Goal: Information Seeking & Learning: Learn about a topic

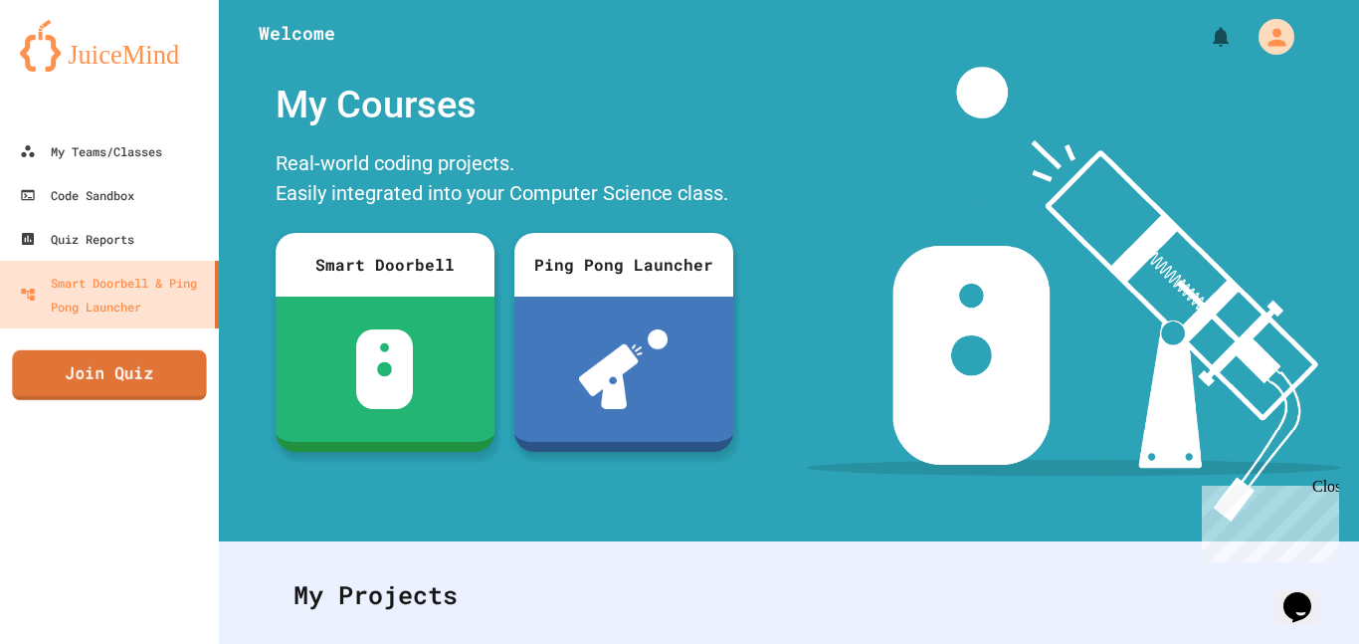
click at [168, 371] on link "Join Quiz" at bounding box center [109, 375] width 194 height 50
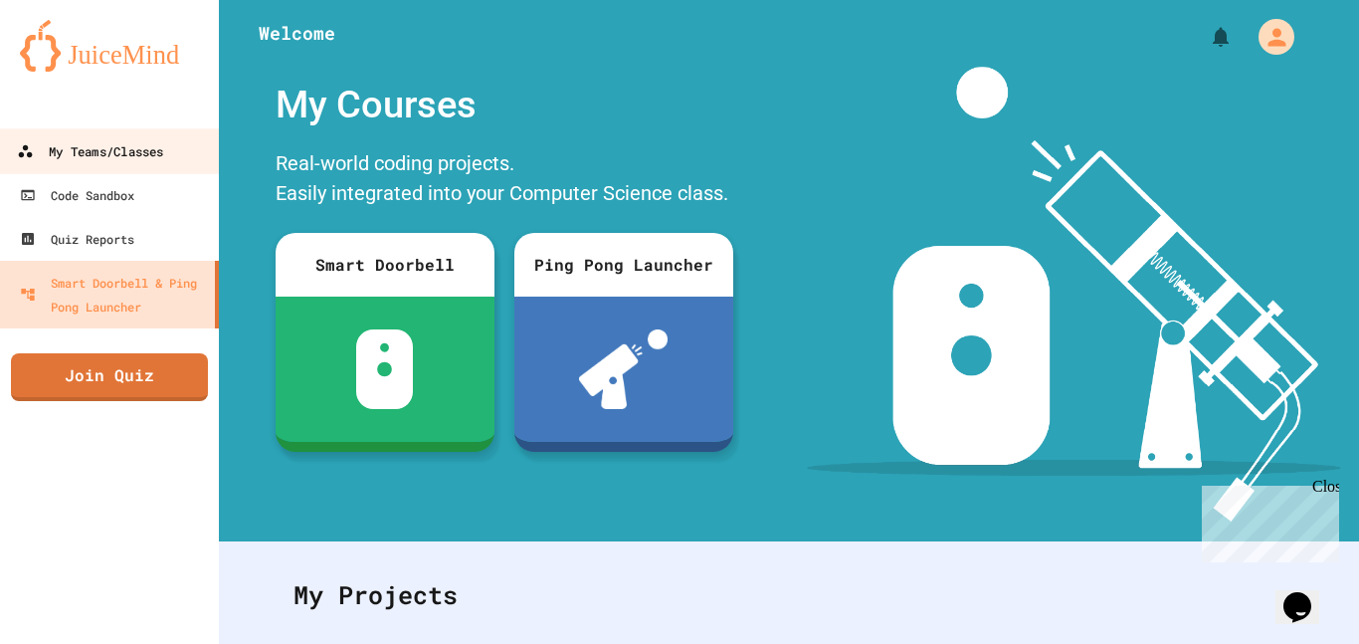
click at [122, 140] on div "My Teams/Classes" at bounding box center [90, 151] width 146 height 25
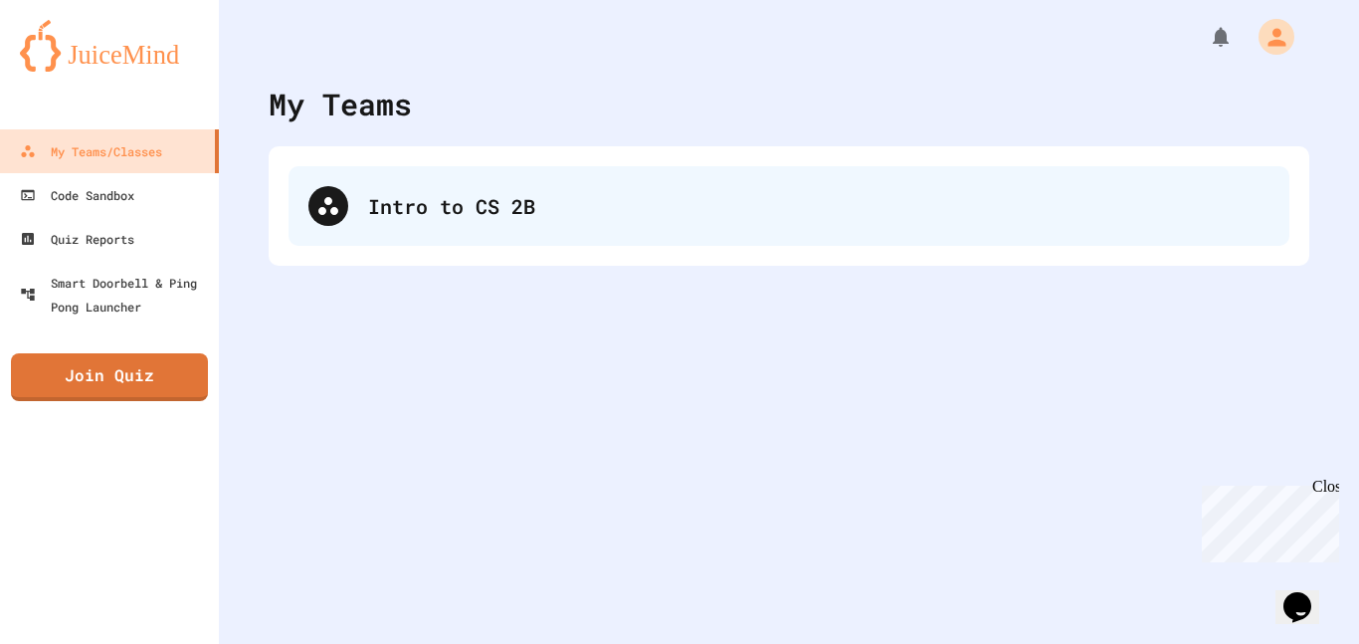
click at [338, 212] on icon at bounding box center [328, 206] width 24 height 24
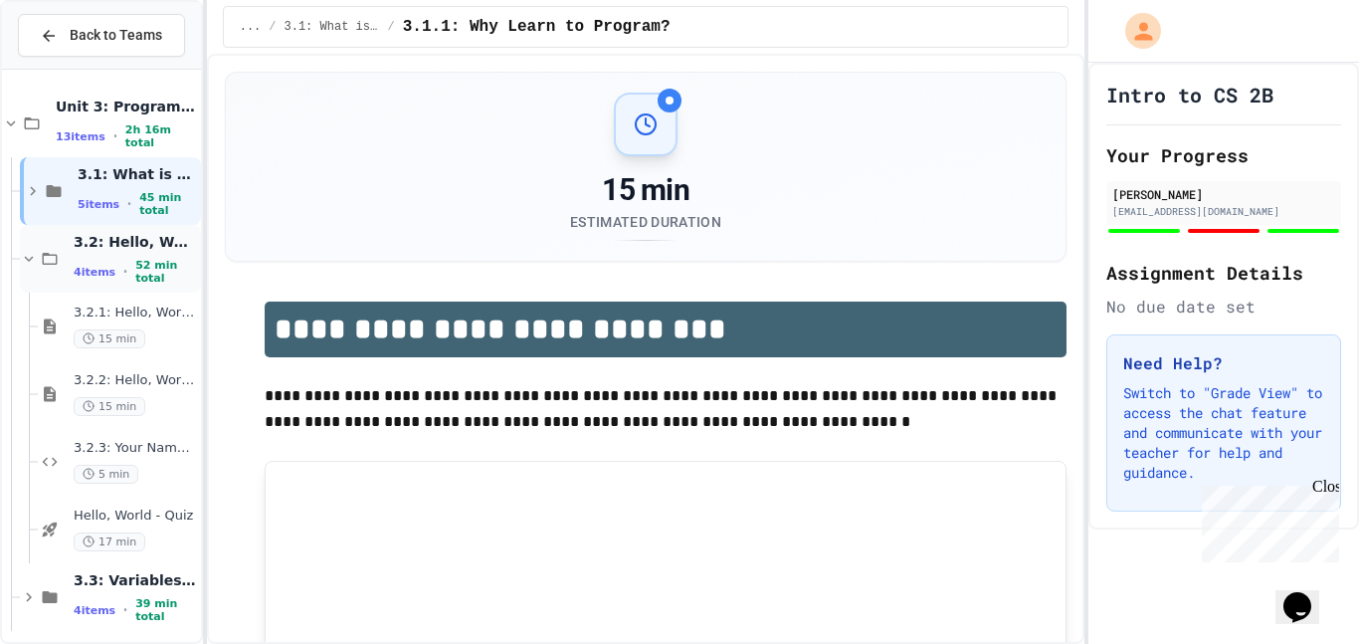
scroll to position [9, 0]
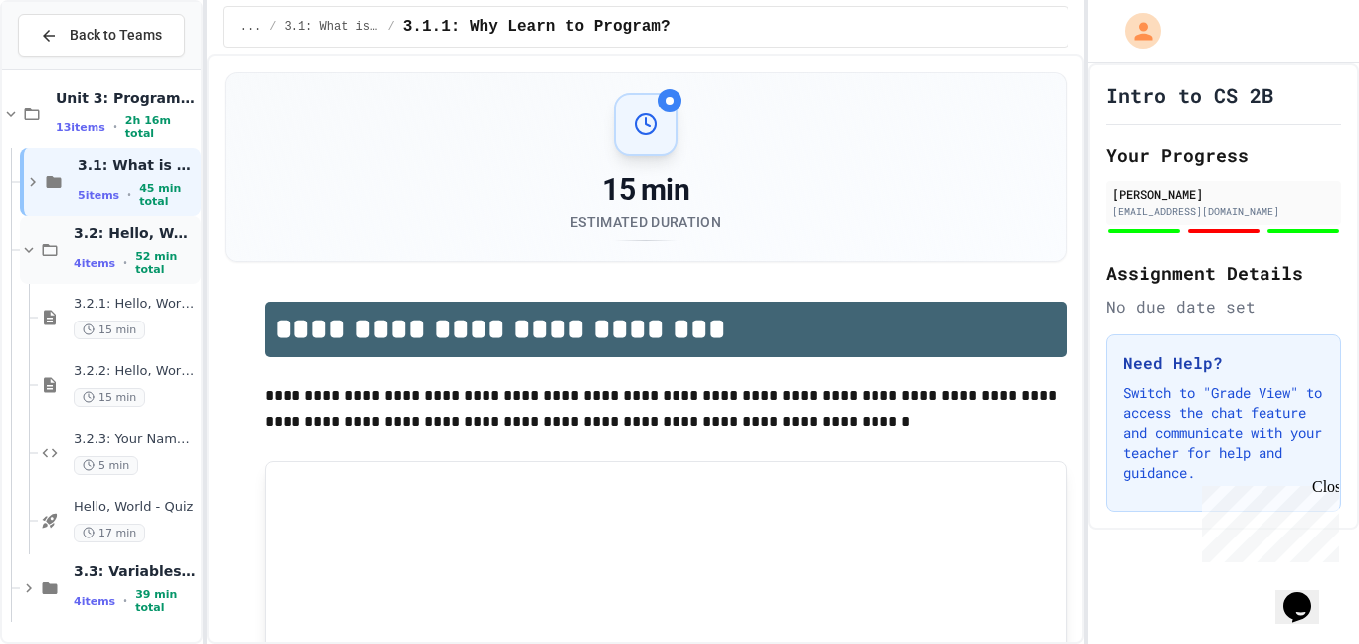
click at [129, 257] on div "4 items • 52 min total" at bounding box center [135, 263] width 123 height 26
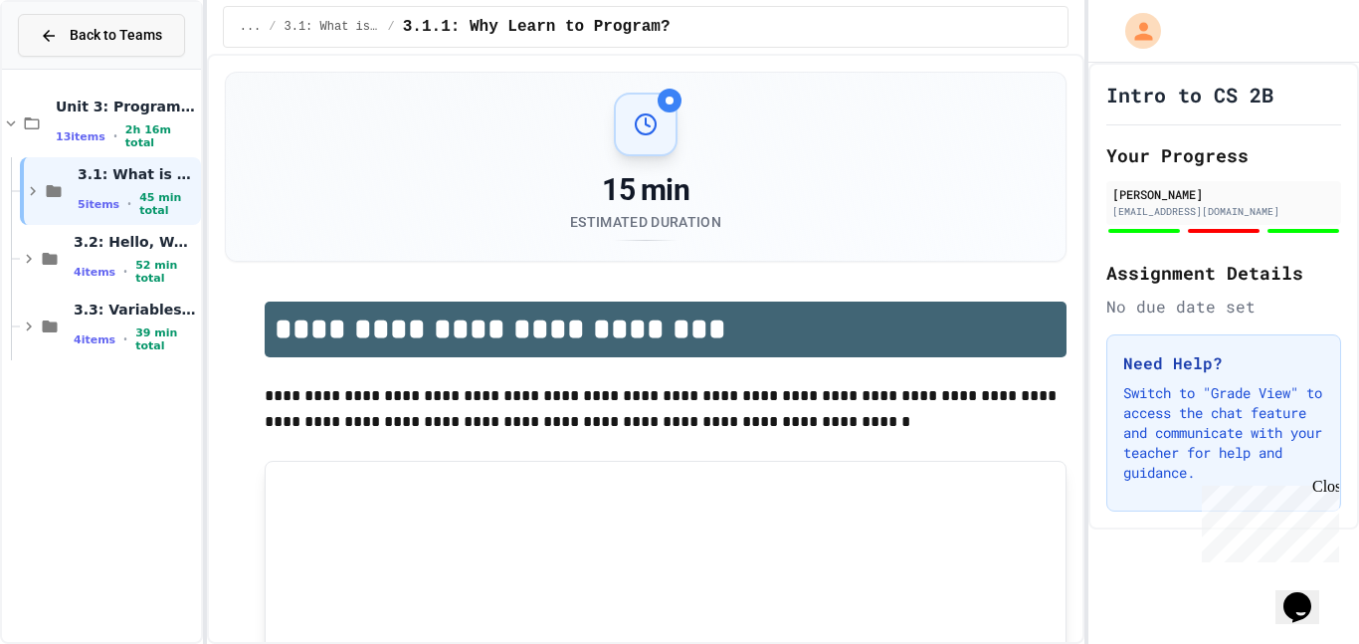
click at [50, 42] on icon at bounding box center [49, 36] width 18 height 18
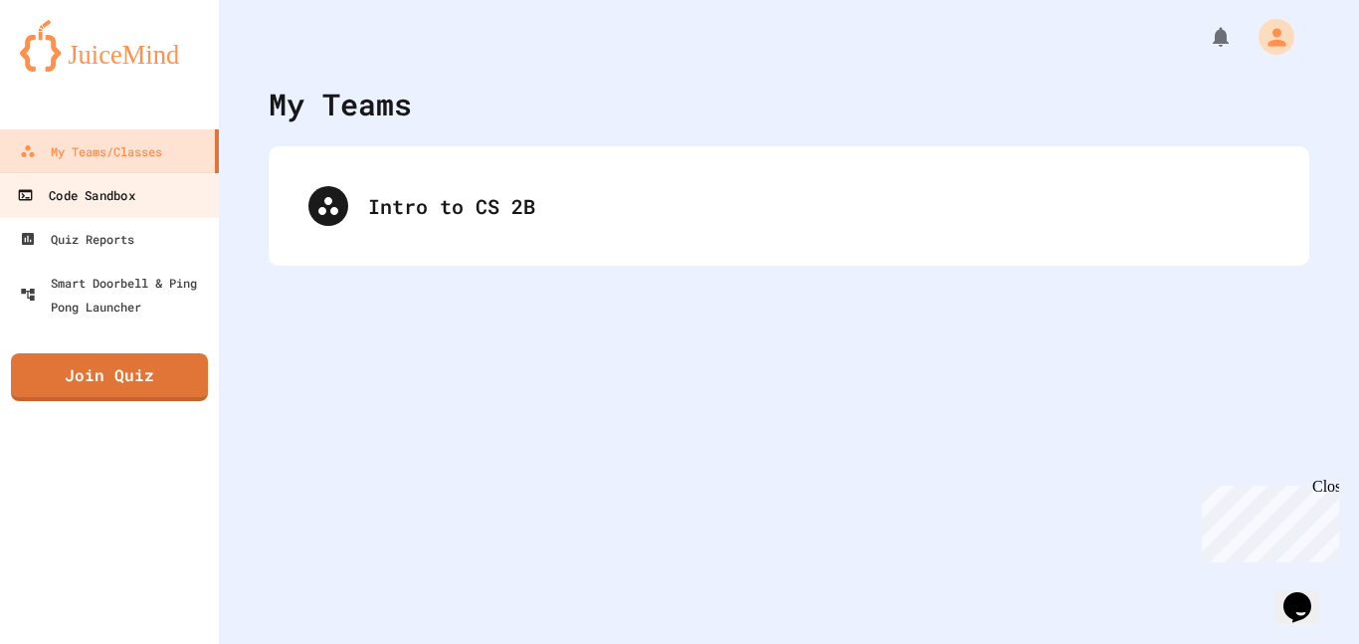
click at [89, 178] on link "Code Sandbox" at bounding box center [110, 194] width 226 height 45
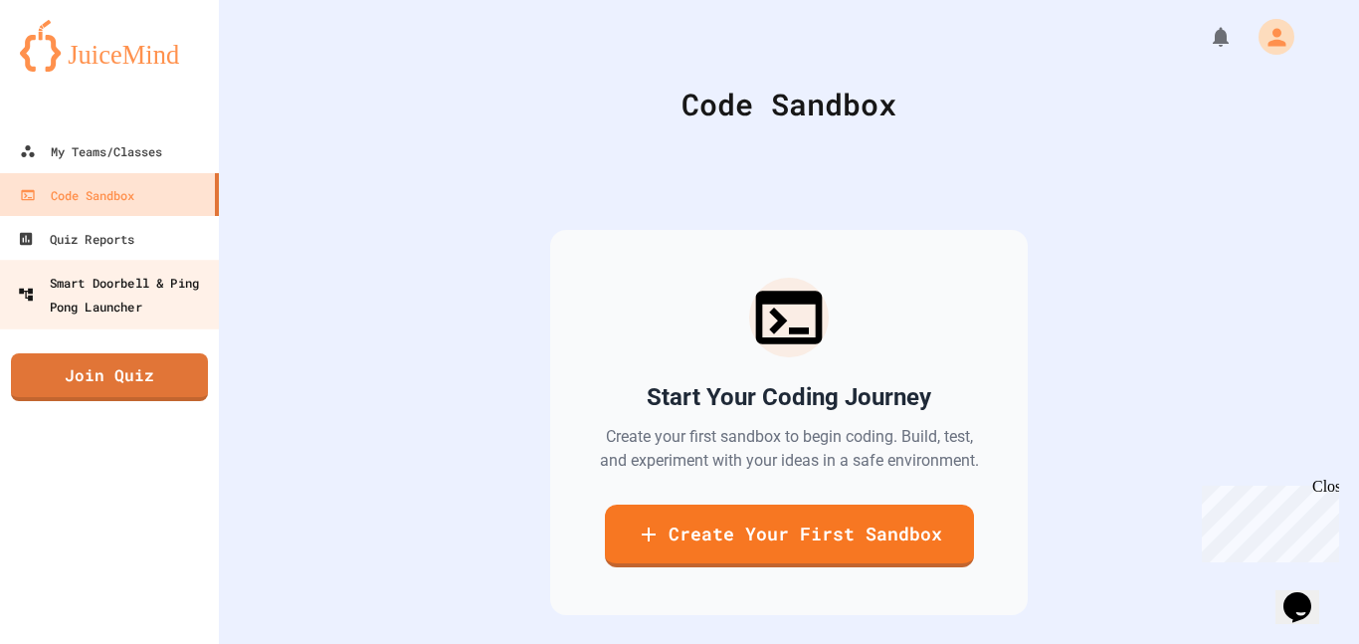
click at [102, 266] on link "Smart Doorbell & Ping Pong Launcher" at bounding box center [109, 295] width 224 height 70
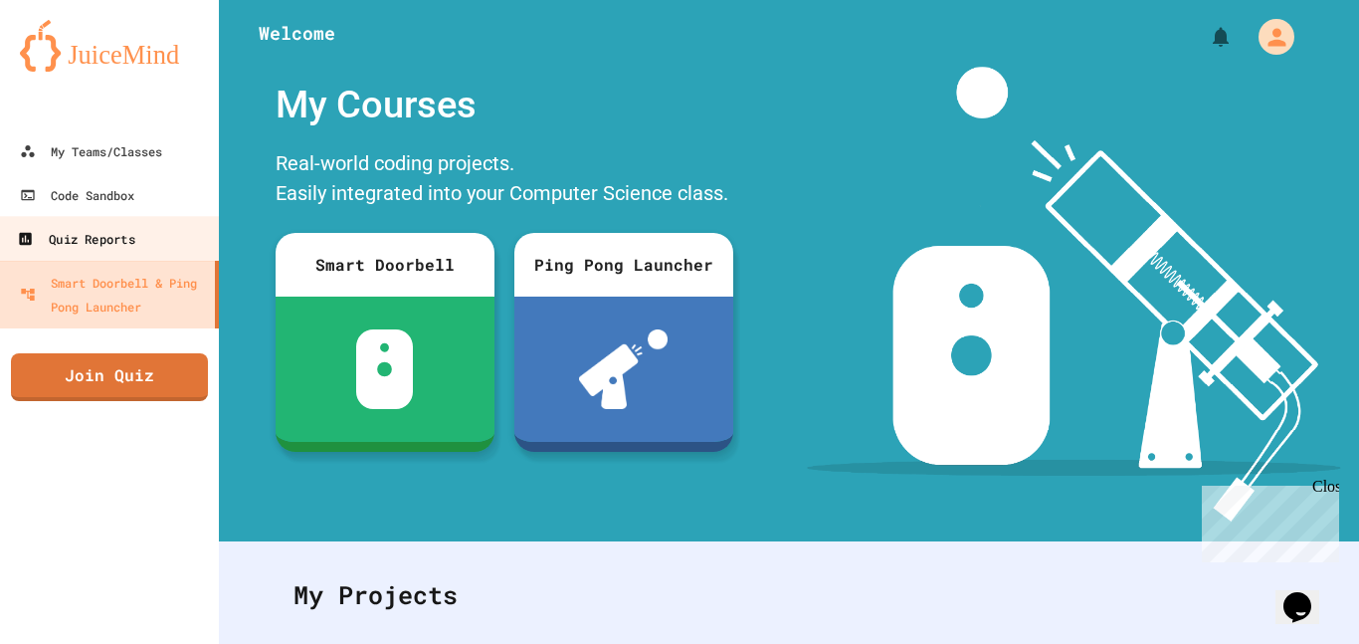
click at [100, 232] on div "Quiz Reports" at bounding box center [75, 239] width 117 height 25
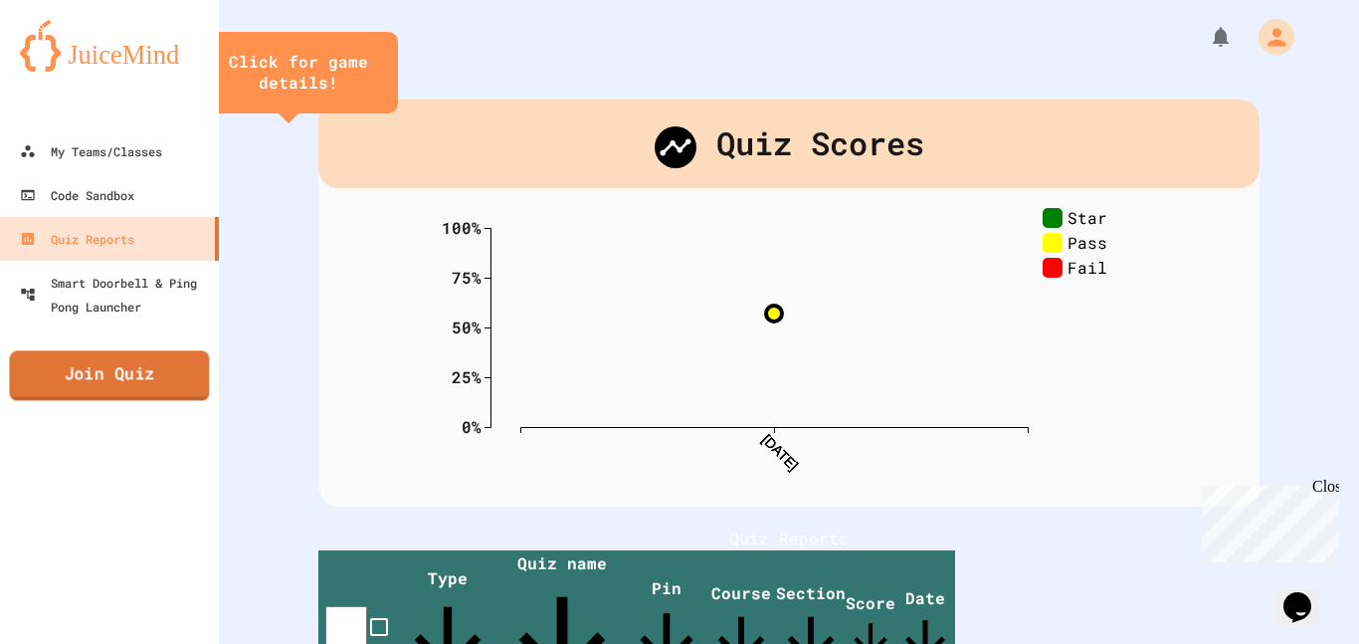
click at [150, 391] on link "Join Quiz" at bounding box center [109, 375] width 200 height 50
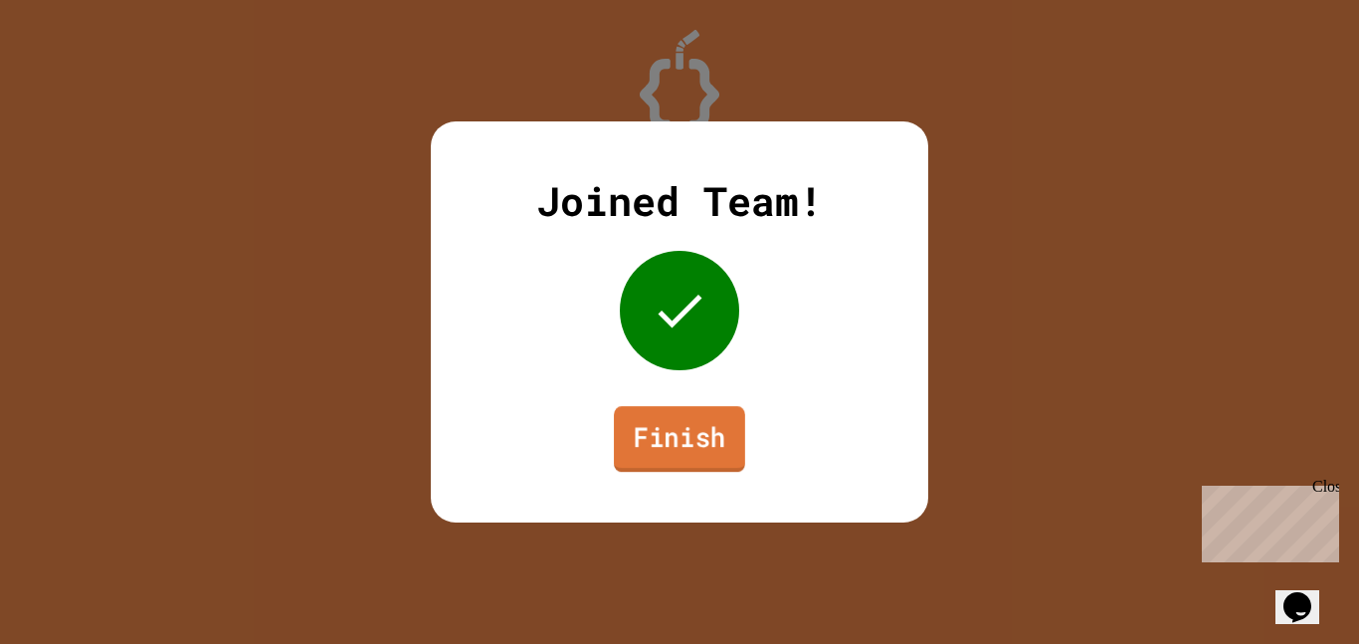
click at [699, 431] on link "Finish" at bounding box center [679, 439] width 131 height 66
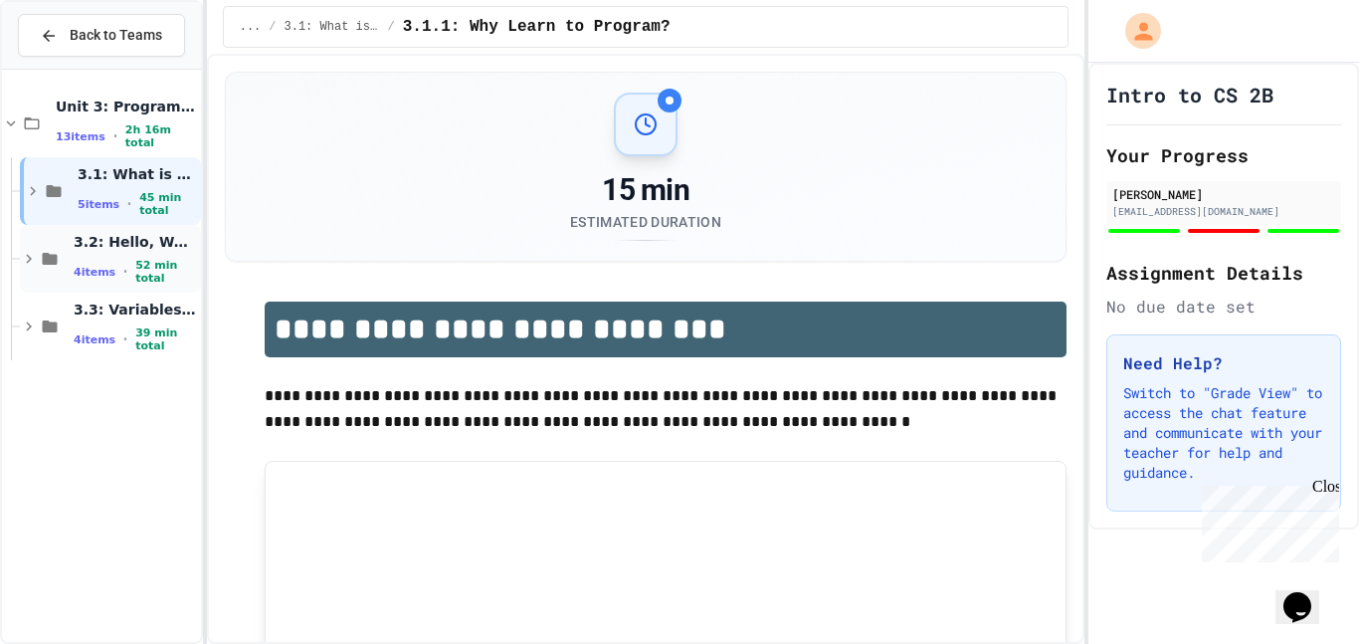
click at [159, 259] on div "3.2: Hello, World! 4 items • 52 min total" at bounding box center [135, 259] width 123 height 53
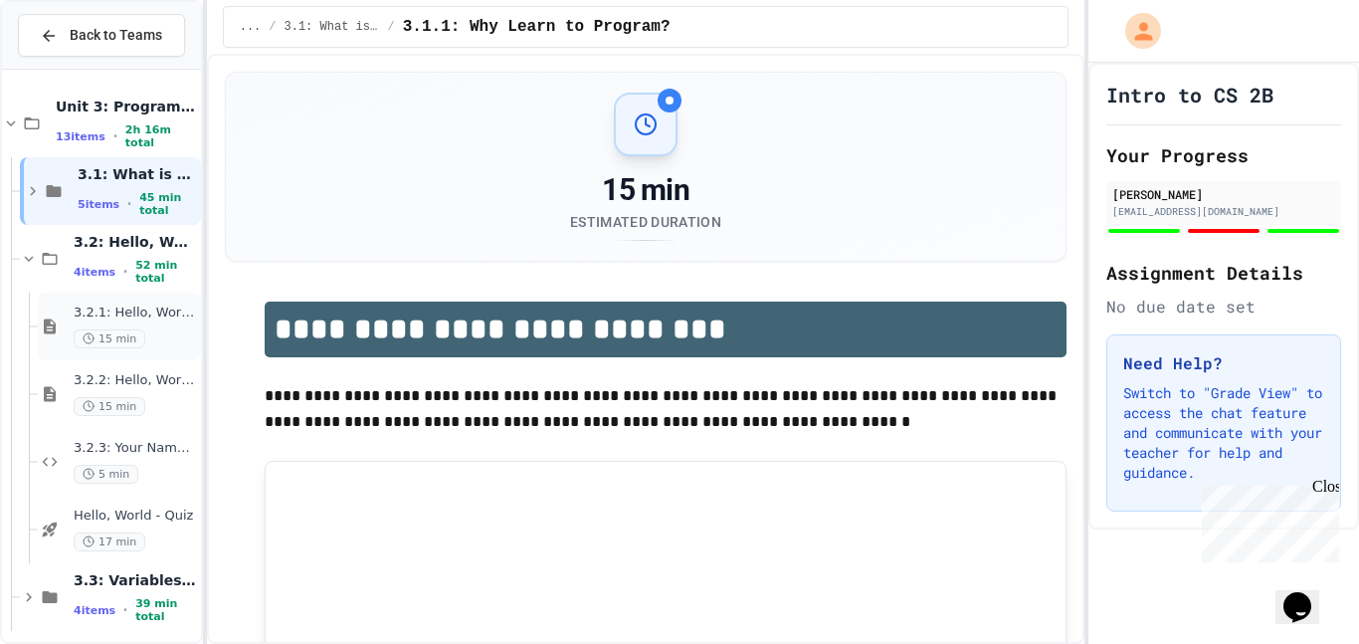
scroll to position [9, 0]
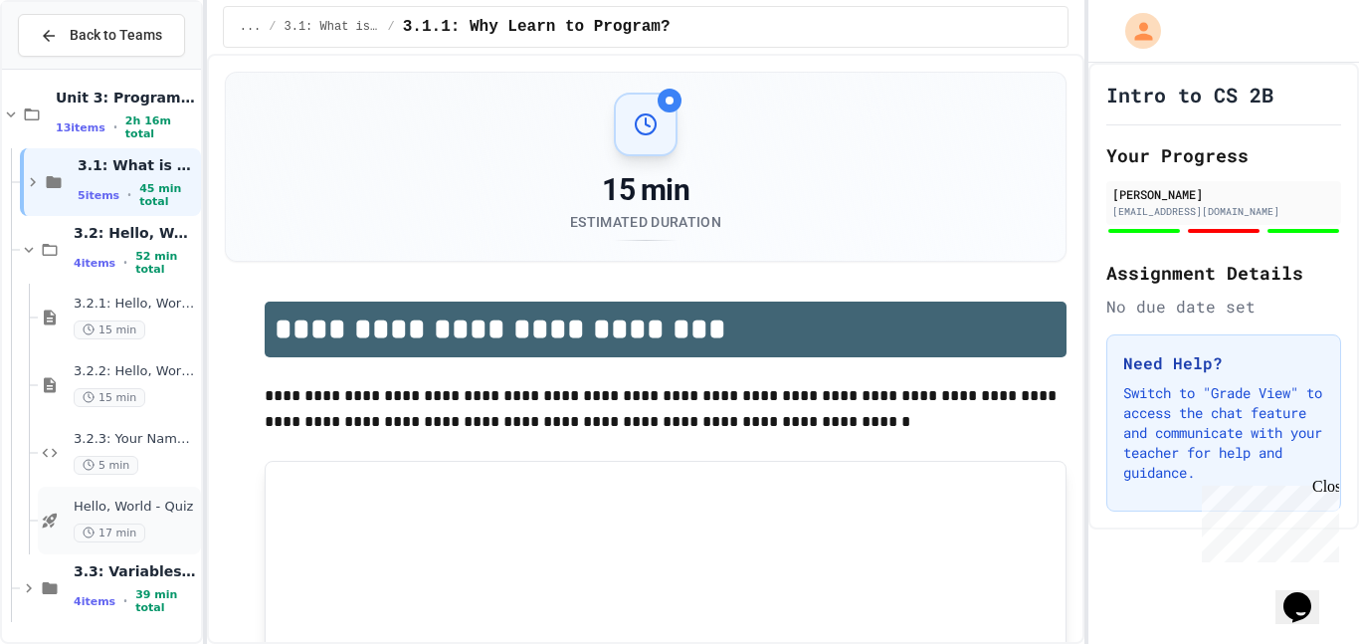
click at [162, 520] on div "Hello, World - Quiz 17 min" at bounding box center [135, 521] width 123 height 44
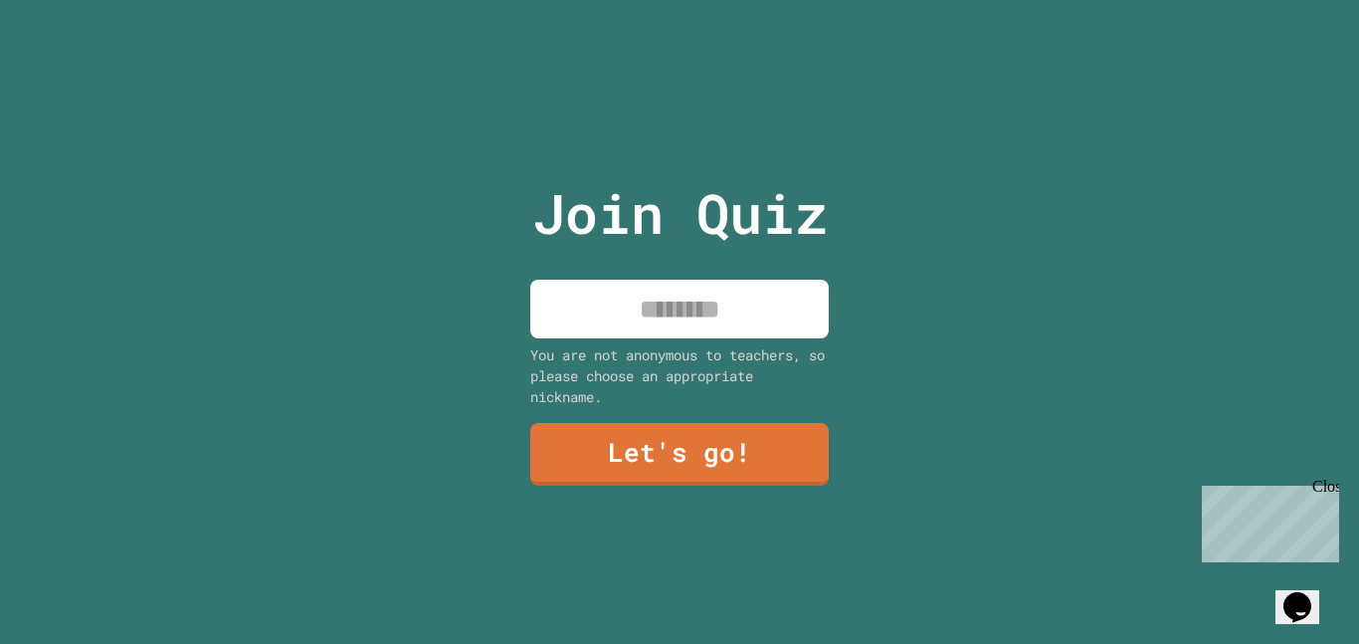
click at [769, 329] on input at bounding box center [679, 309] width 299 height 59
type input "******"
click at [733, 456] on link "Let's go!" at bounding box center [679, 453] width 294 height 66
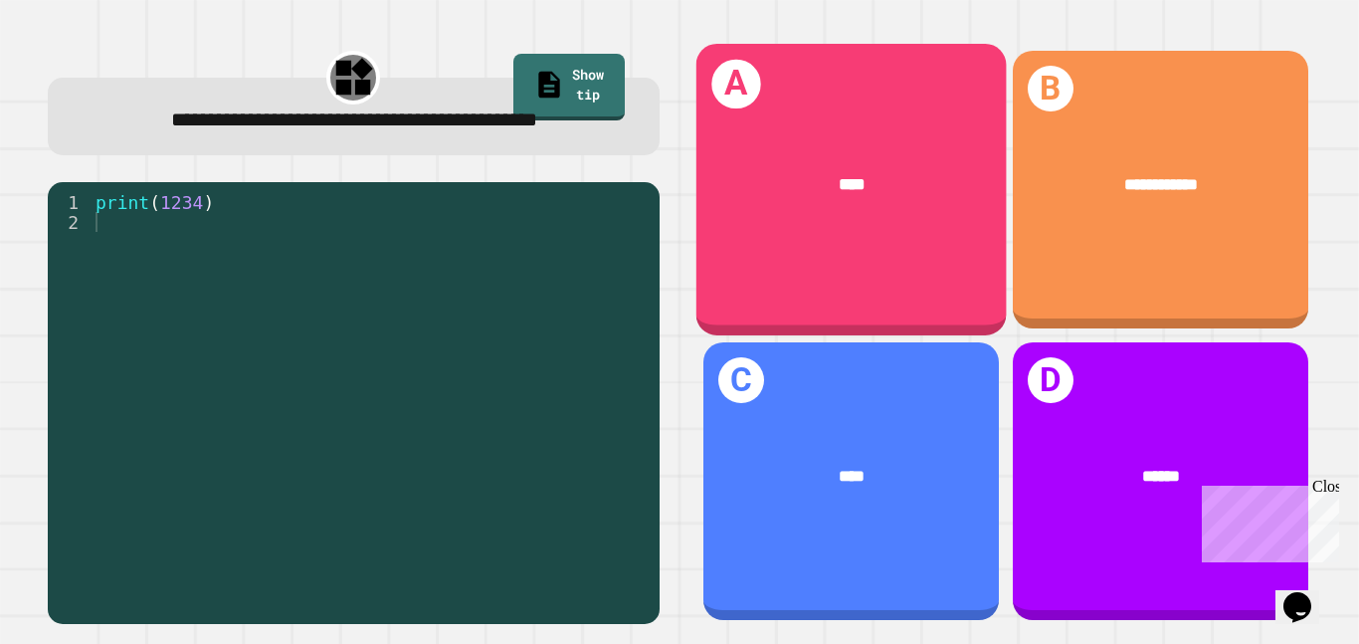
click at [822, 197] on div "****" at bounding box center [851, 184] width 310 height 95
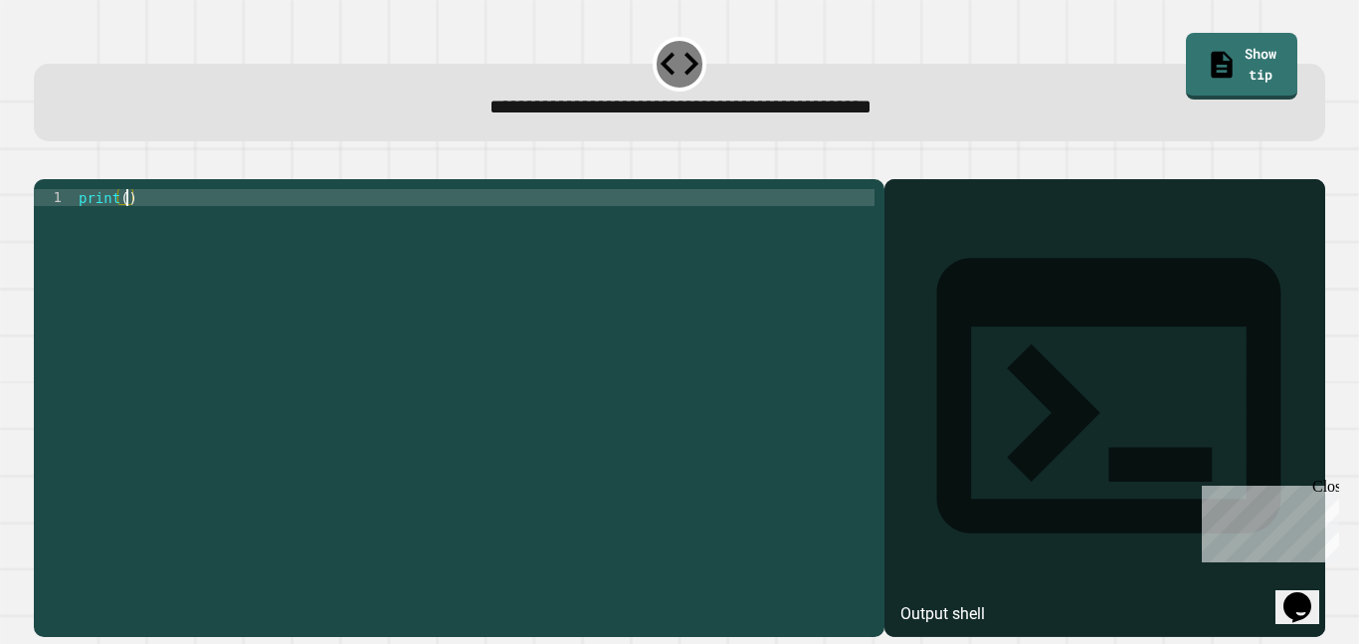
click at [127, 226] on div "print ( )" at bounding box center [475, 400] width 800 height 423
click at [495, 356] on div "print ( 9876543210 )" at bounding box center [475, 400] width 800 height 423
type textarea "**********"
click at [44, 163] on icon "button" at bounding box center [44, 163] width 0 height 0
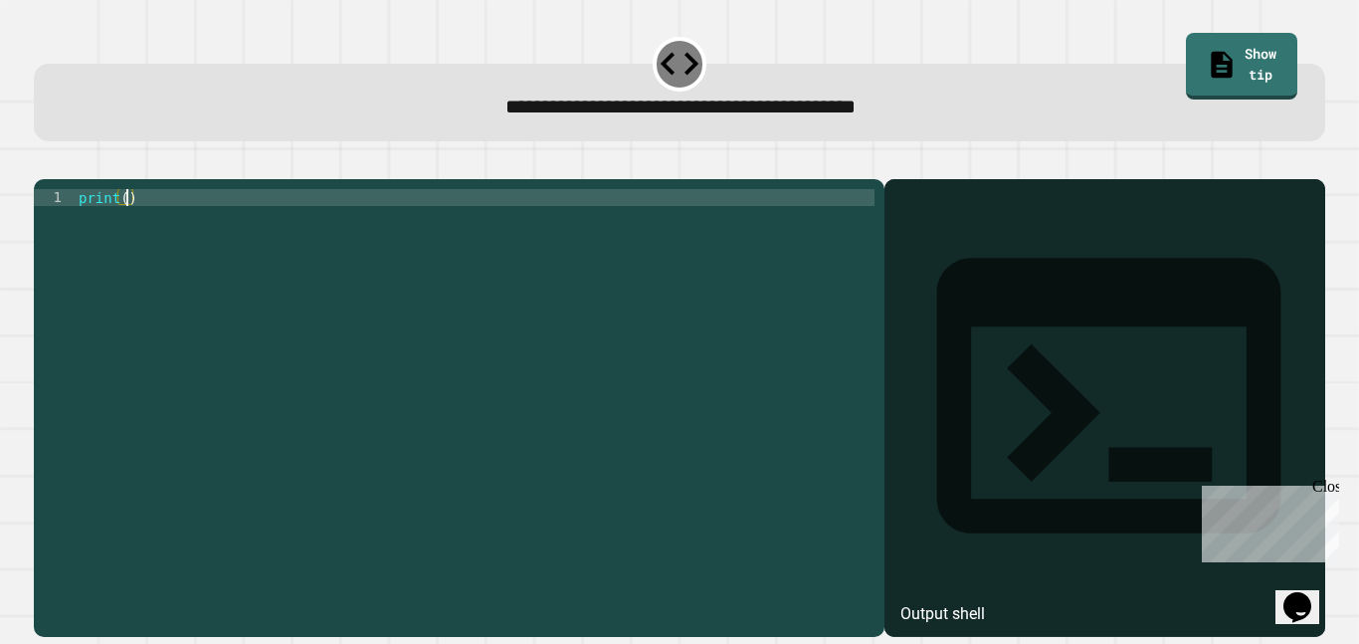
click at [124, 229] on div "print ( )" at bounding box center [475, 400] width 800 height 423
type textarea "**********"
click at [44, 163] on button "button" at bounding box center [44, 163] width 0 height 0
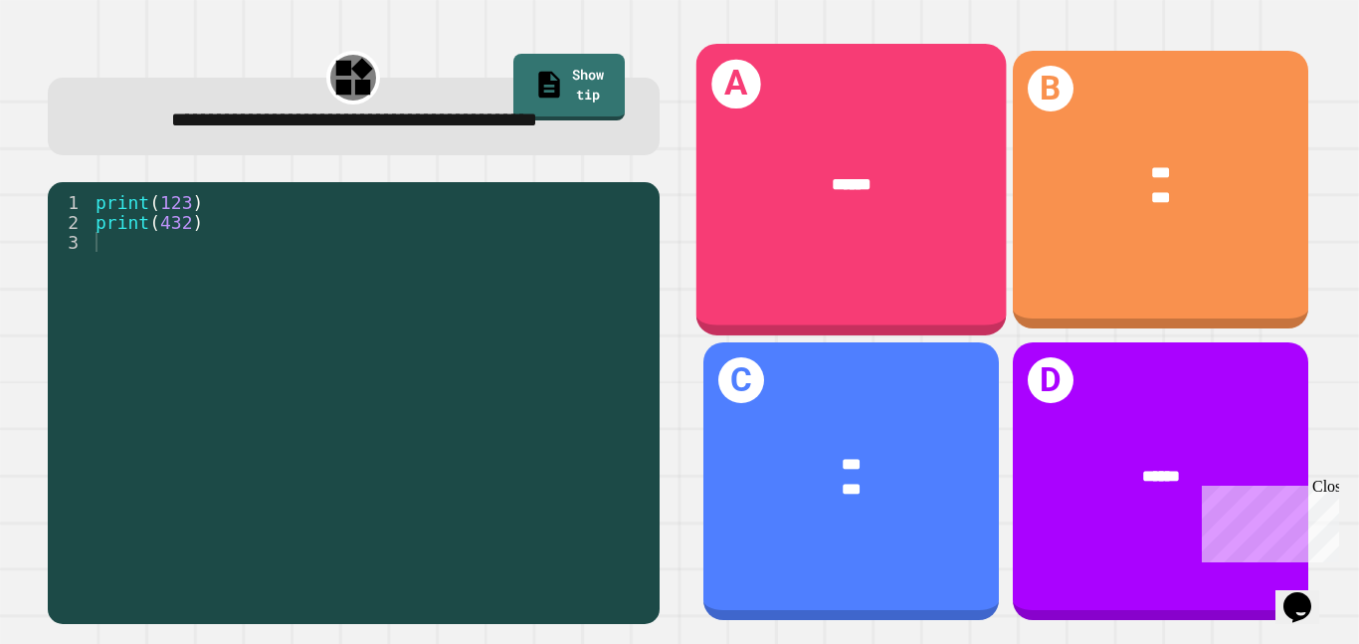
click at [806, 225] on div "******" at bounding box center [851, 184] width 310 height 95
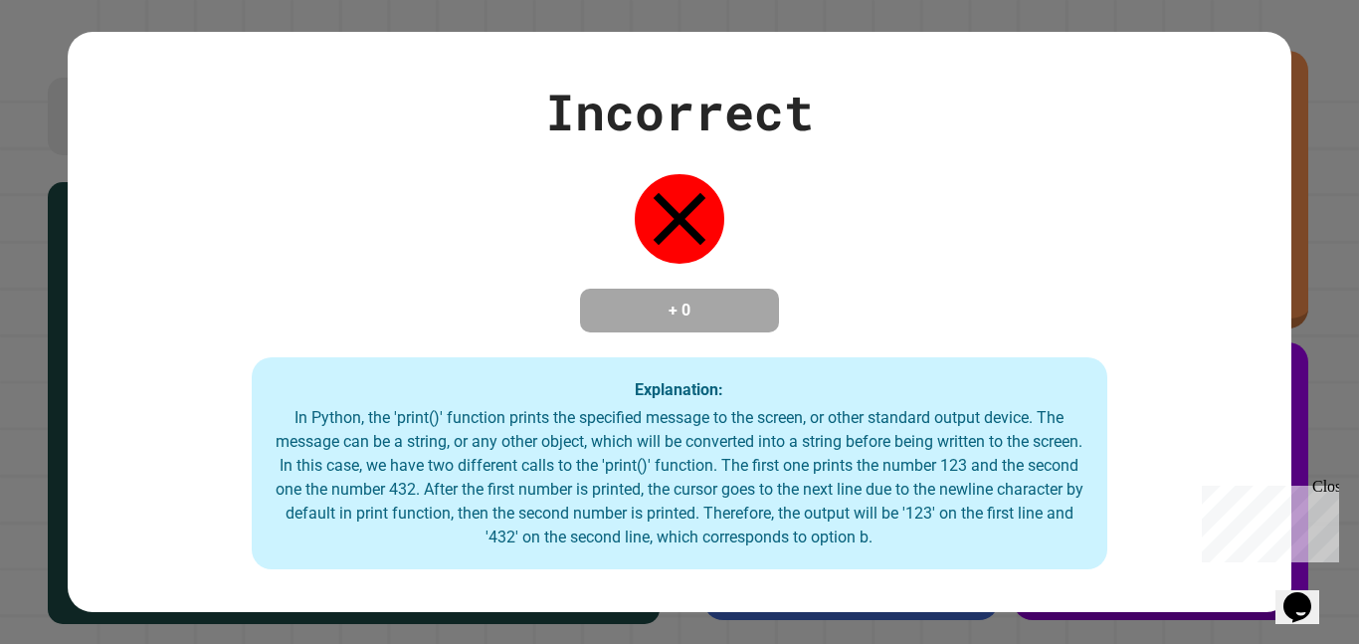
click at [806, 225] on div "Incorrect + 0 Explanation: In Python, the 'print()' function prints the specifi…" at bounding box center [679, 323] width 1223 height 496
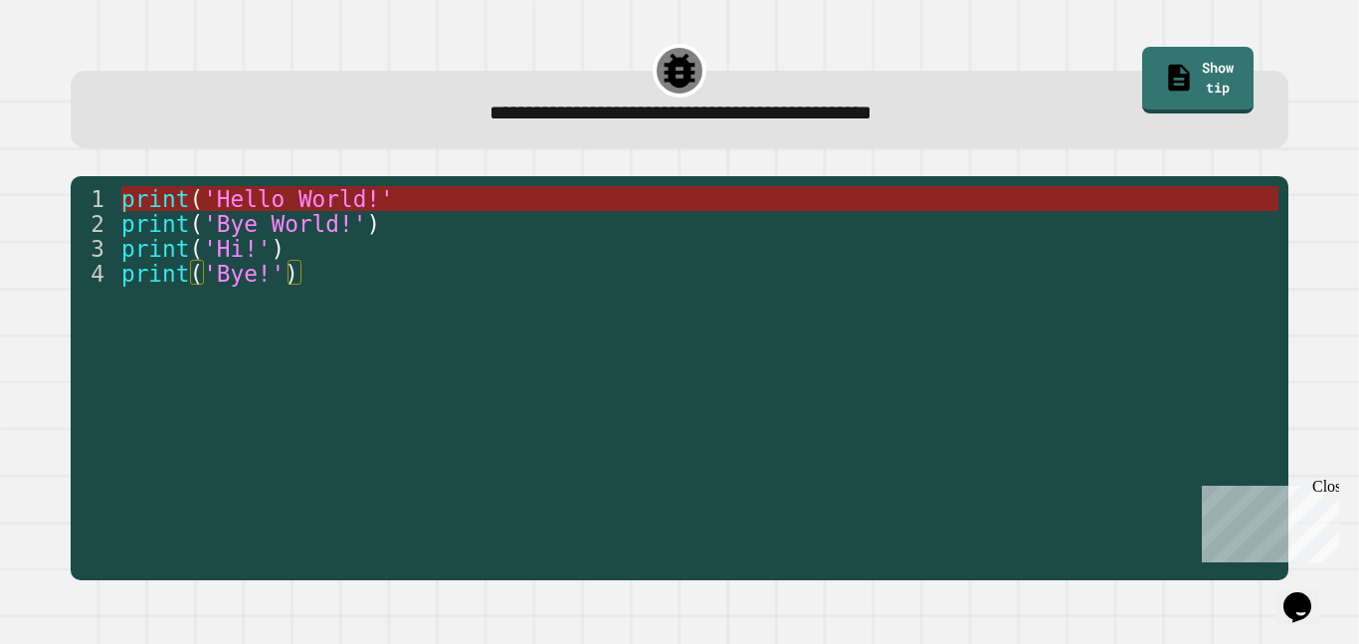
click at [349, 191] on span "'Hello World!'" at bounding box center [298, 199] width 191 height 26
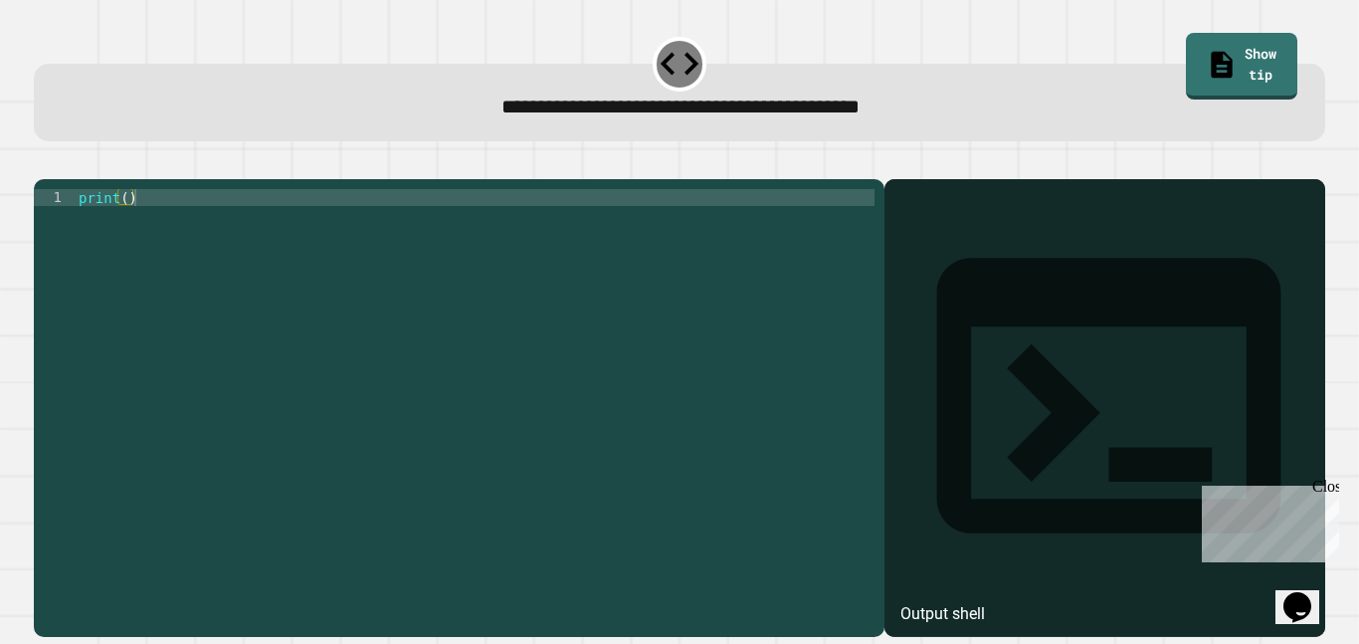
click at [128, 227] on div "print ( )" at bounding box center [475, 400] width 800 height 423
type textarea "**********"
click at [44, 163] on icon "button" at bounding box center [44, 163] width 0 height 0
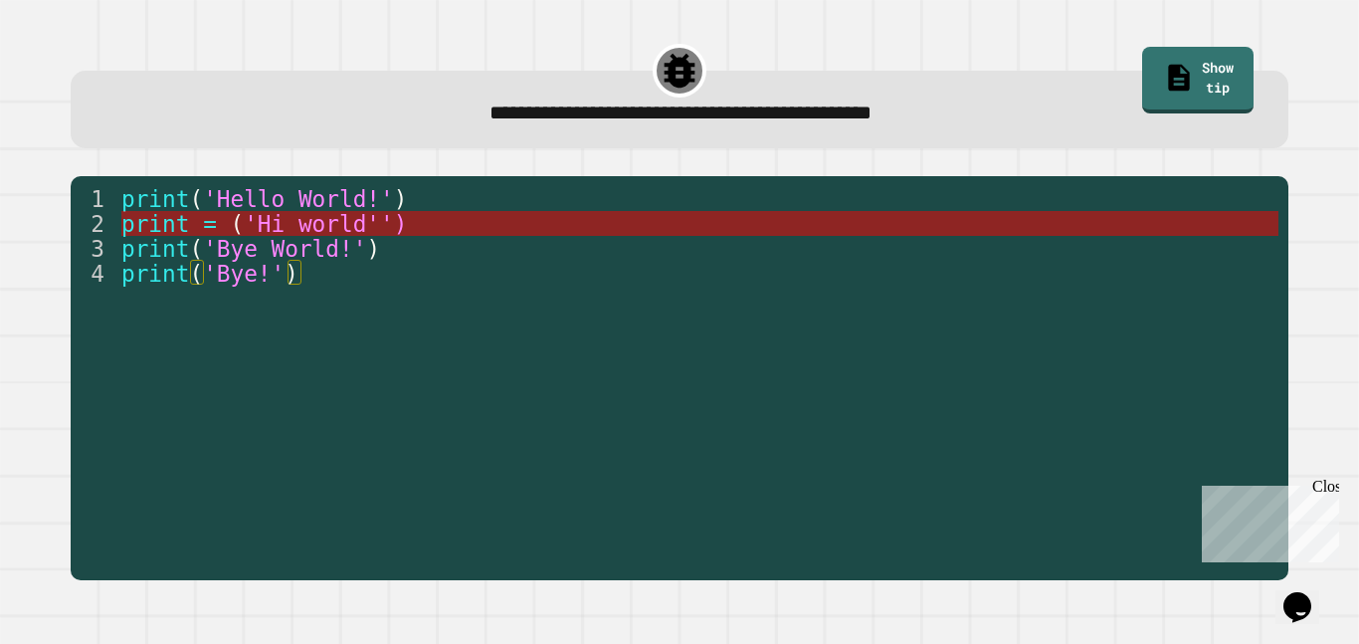
click at [289, 217] on span "'Hi world'')" at bounding box center [325, 224] width 163 height 26
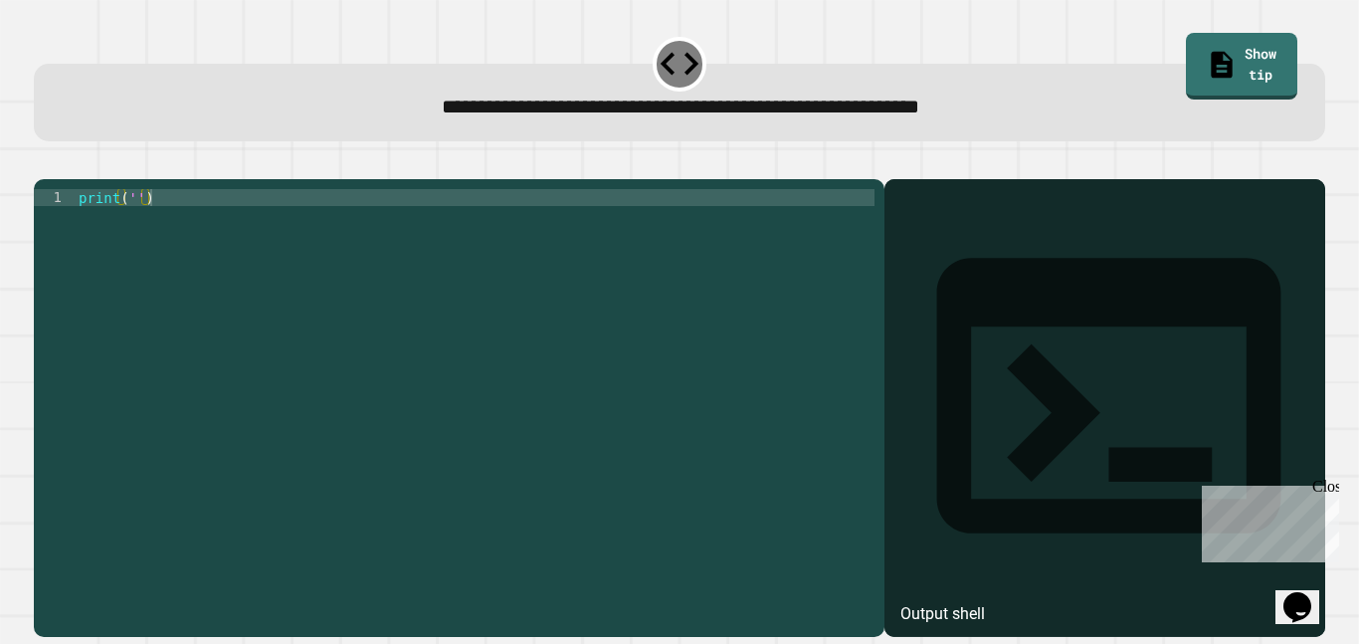
click at [136, 228] on div "print ( '' )" at bounding box center [475, 400] width 800 height 423
click at [224, 342] on div "print ( 'It' s a beautiful day ')" at bounding box center [475, 400] width 800 height 423
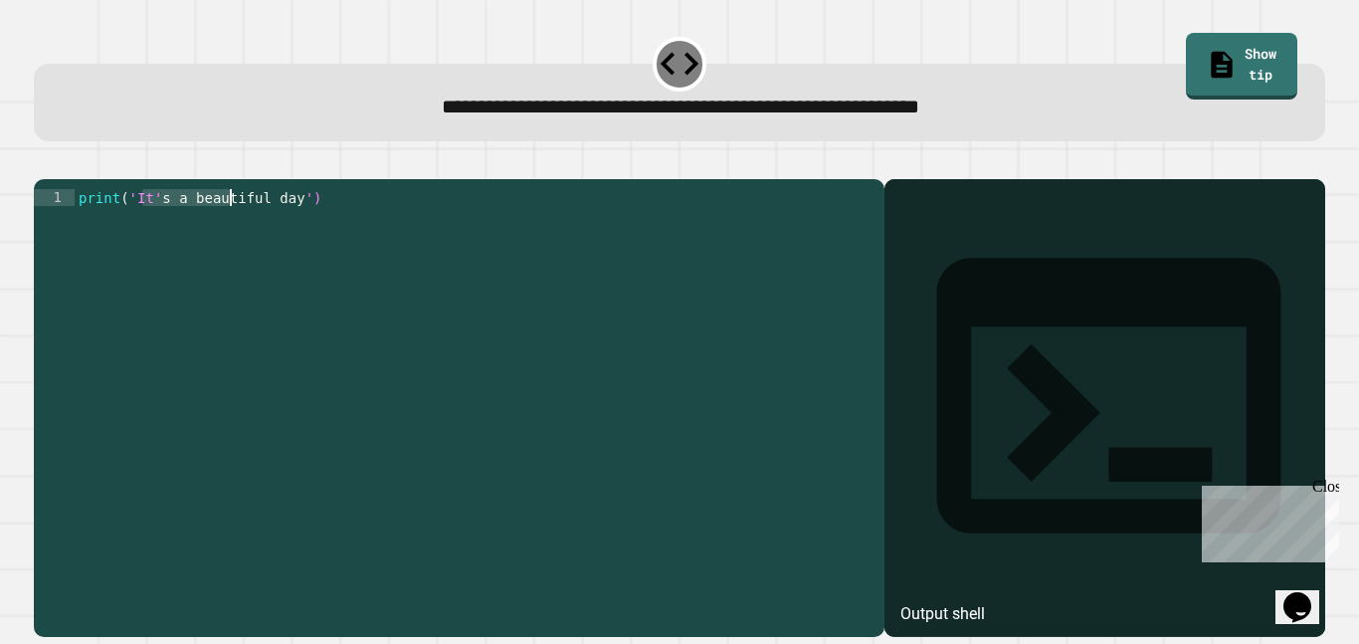
drag, startPoint x: 144, startPoint y: 224, endPoint x: 233, endPoint y: 220, distance: 88.7
click at [233, 220] on div "print ( 'It' s a beautiful day ')" at bounding box center [475, 400] width 800 height 423
click at [277, 328] on div "print ( 'It' s a beautiful day ')" at bounding box center [475, 400] width 800 height 423
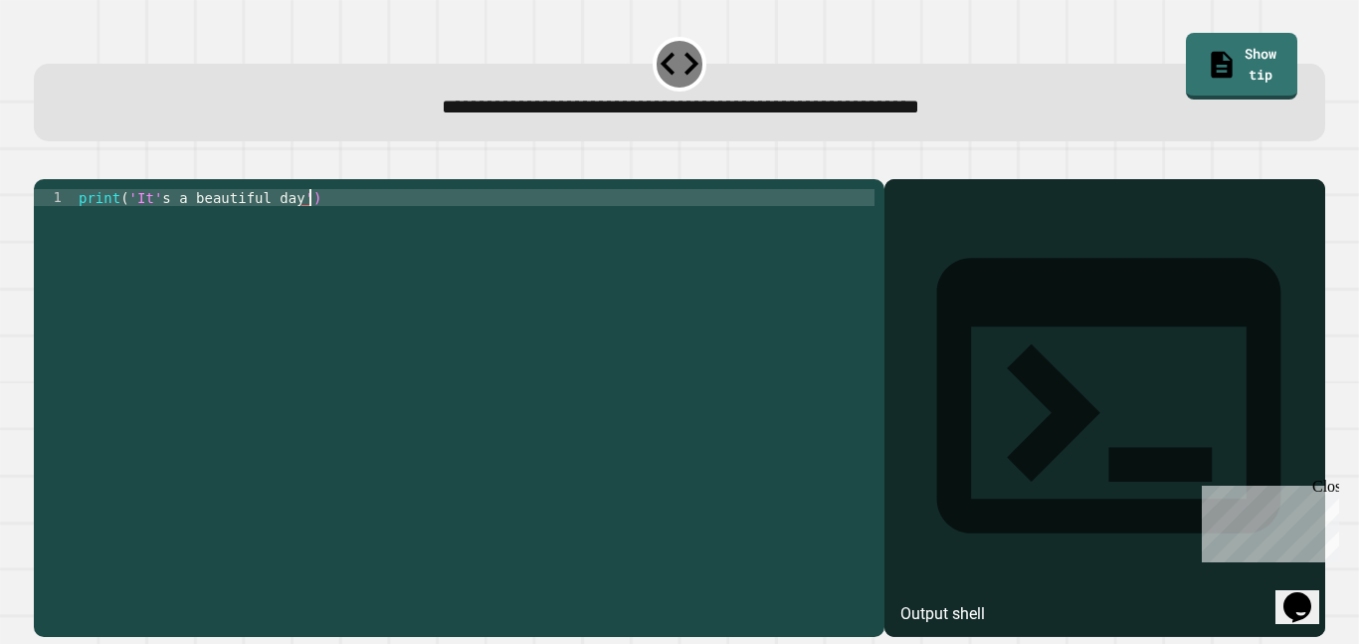
click at [44, 163] on icon "button" at bounding box center [44, 163] width 0 height 0
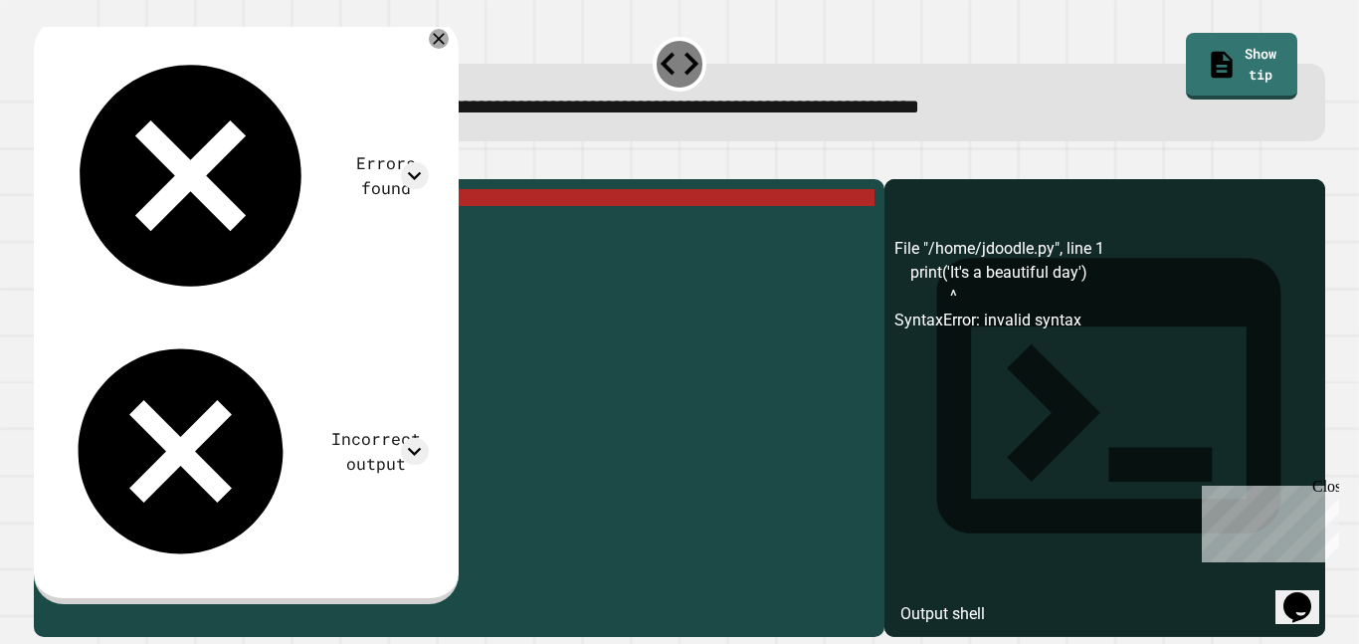
click at [158, 231] on div "print ( 'It' s a beautiful day ')" at bounding box center [475, 400] width 800 height 423
click at [134, 224] on div "print ( 'It' s a beautiful day ')" at bounding box center [475, 400] width 800 height 423
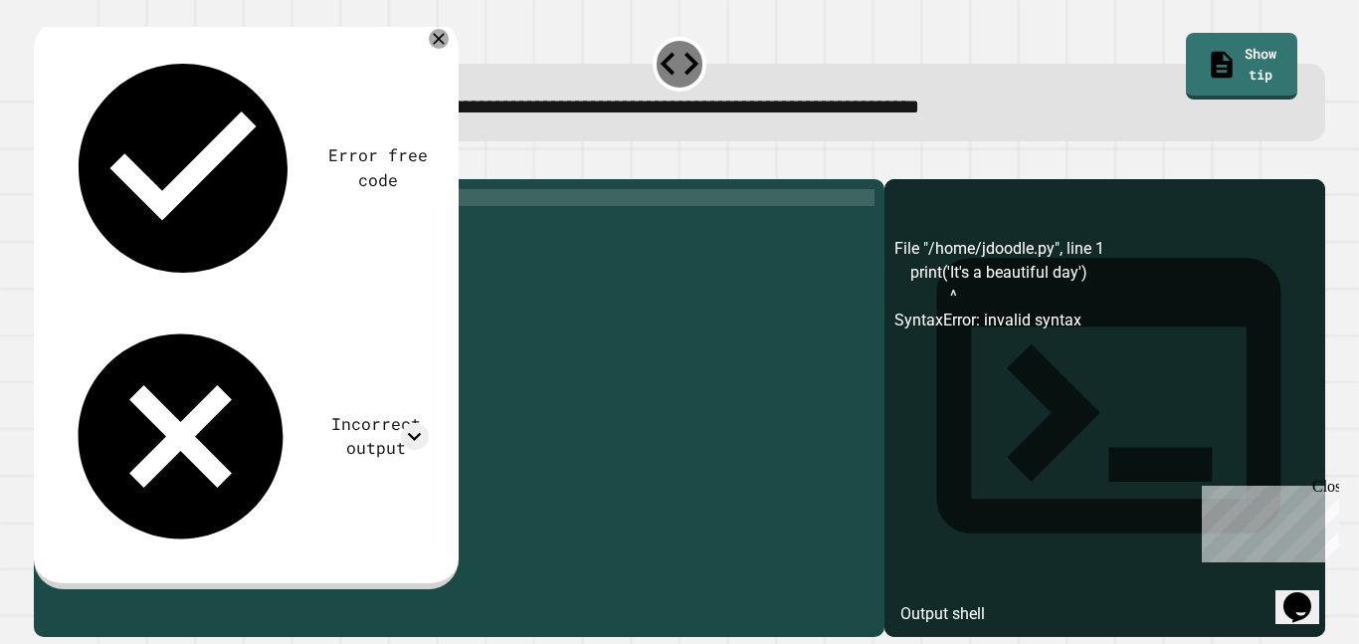
scroll to position [0, 8]
click at [44, 163] on icon "button" at bounding box center [44, 163] width 0 height 0
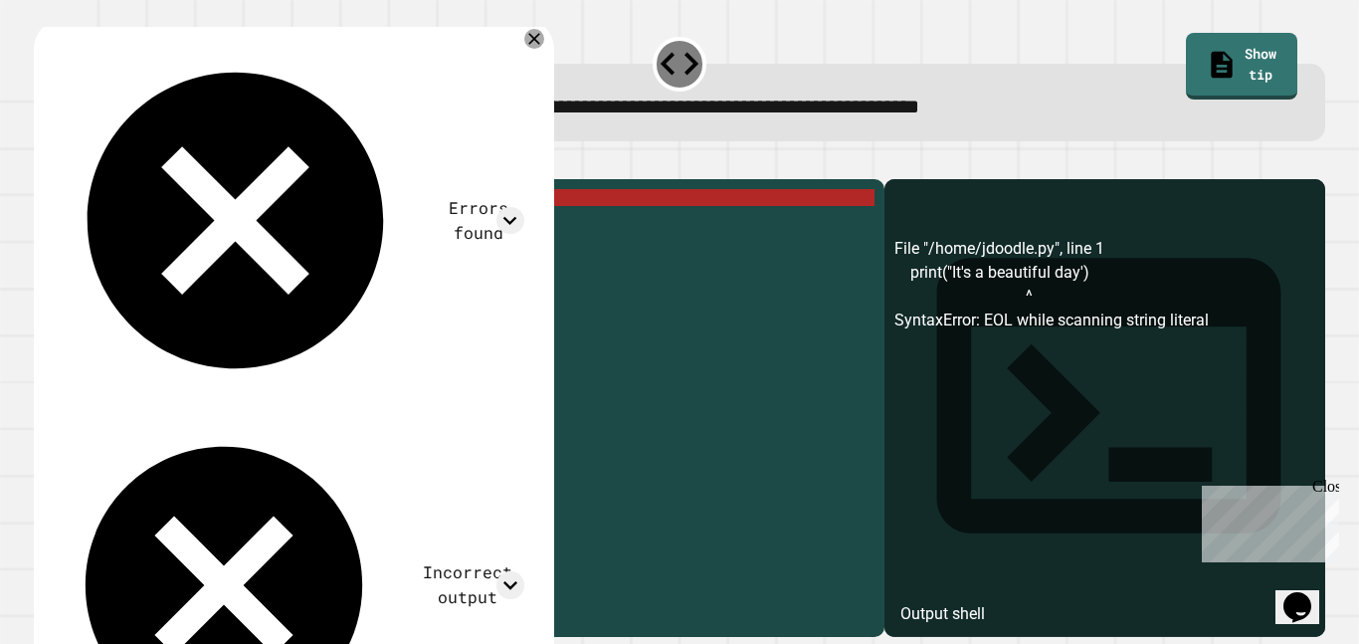
click at [166, 271] on div "print ( "It's a beautiful day')" at bounding box center [475, 400] width 800 height 423
click at [121, 228] on div "print ( "It's a beautiful day')" at bounding box center [475, 400] width 800 height 423
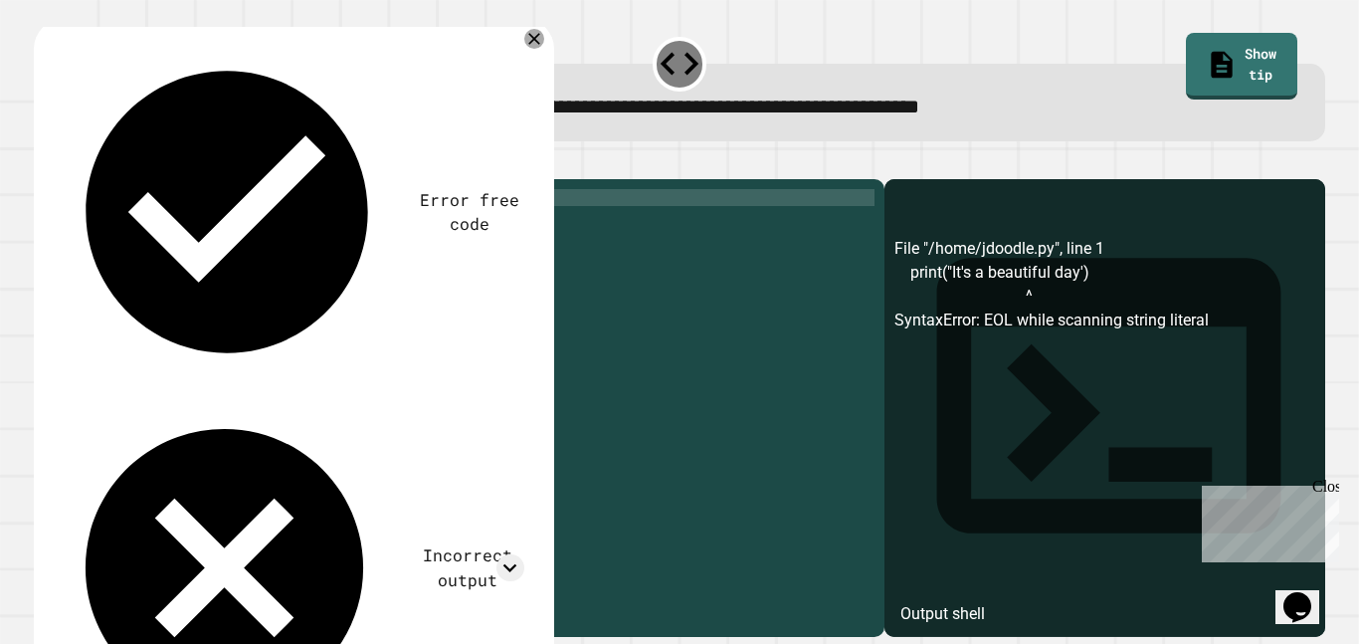
type textarea "**********"
click at [156, 435] on div "print ( "It's a beautiful day')" at bounding box center [475, 400] width 800 height 423
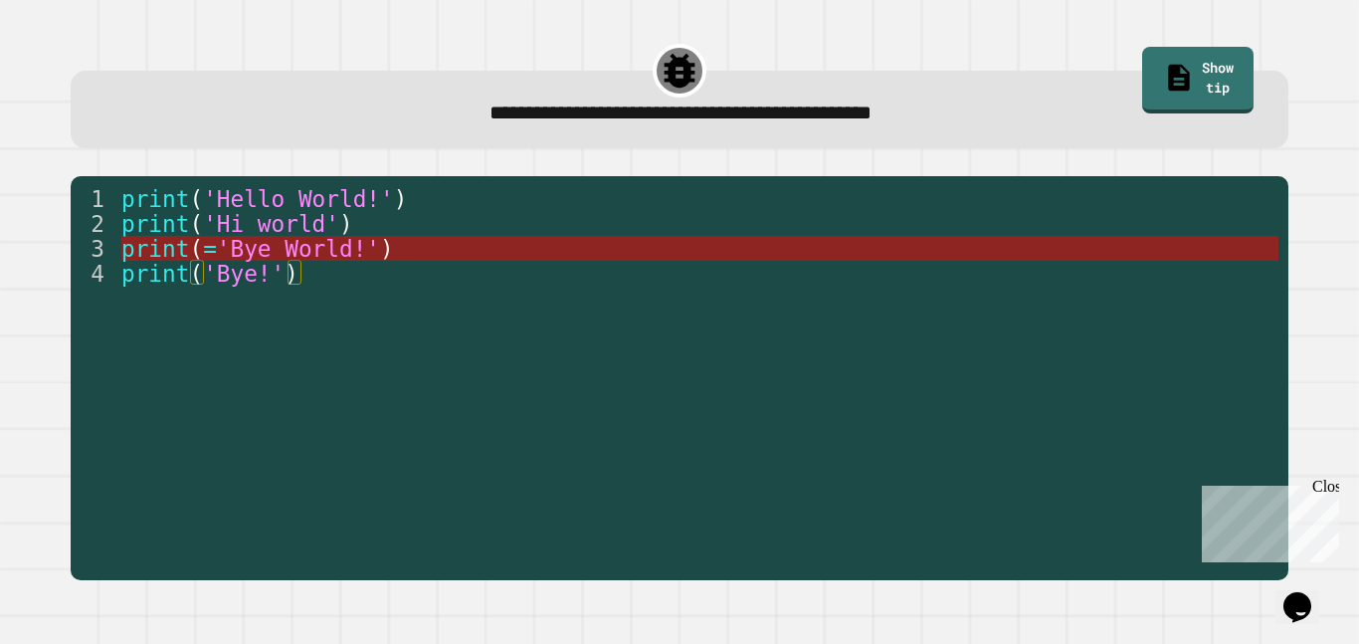
click at [193, 248] on span "(" at bounding box center [196, 249] width 14 height 26
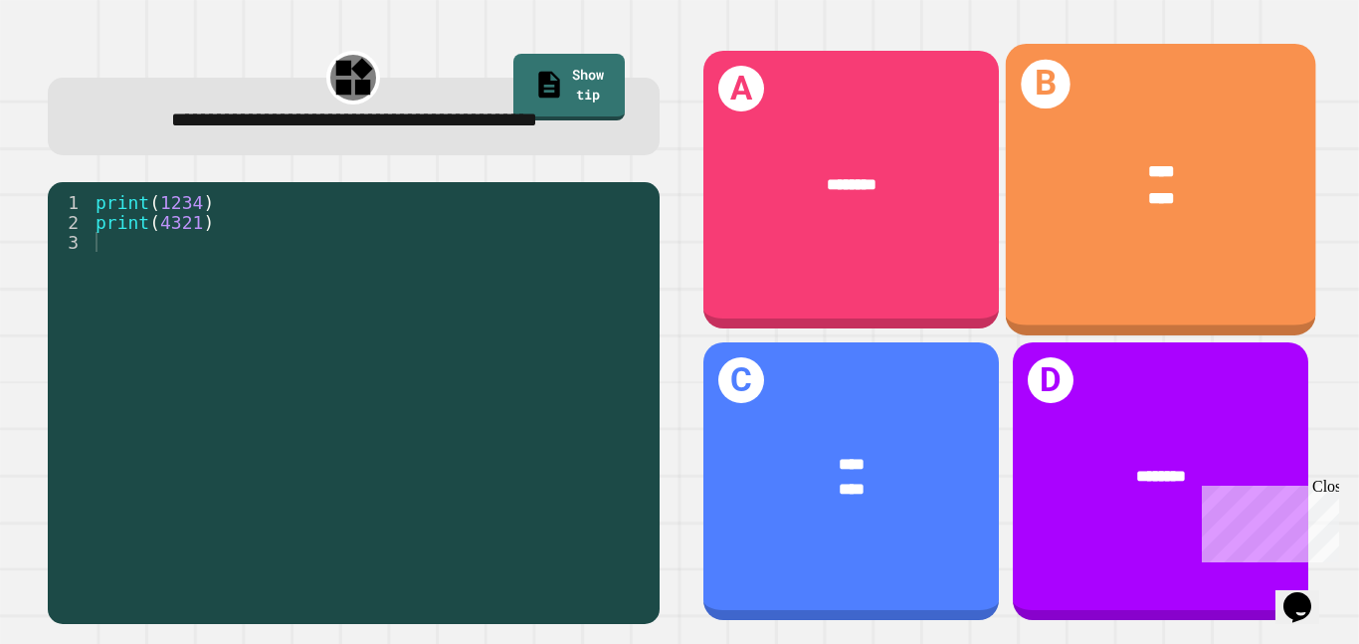
click at [1153, 267] on div "B **** ****" at bounding box center [1160, 190] width 310 height 292
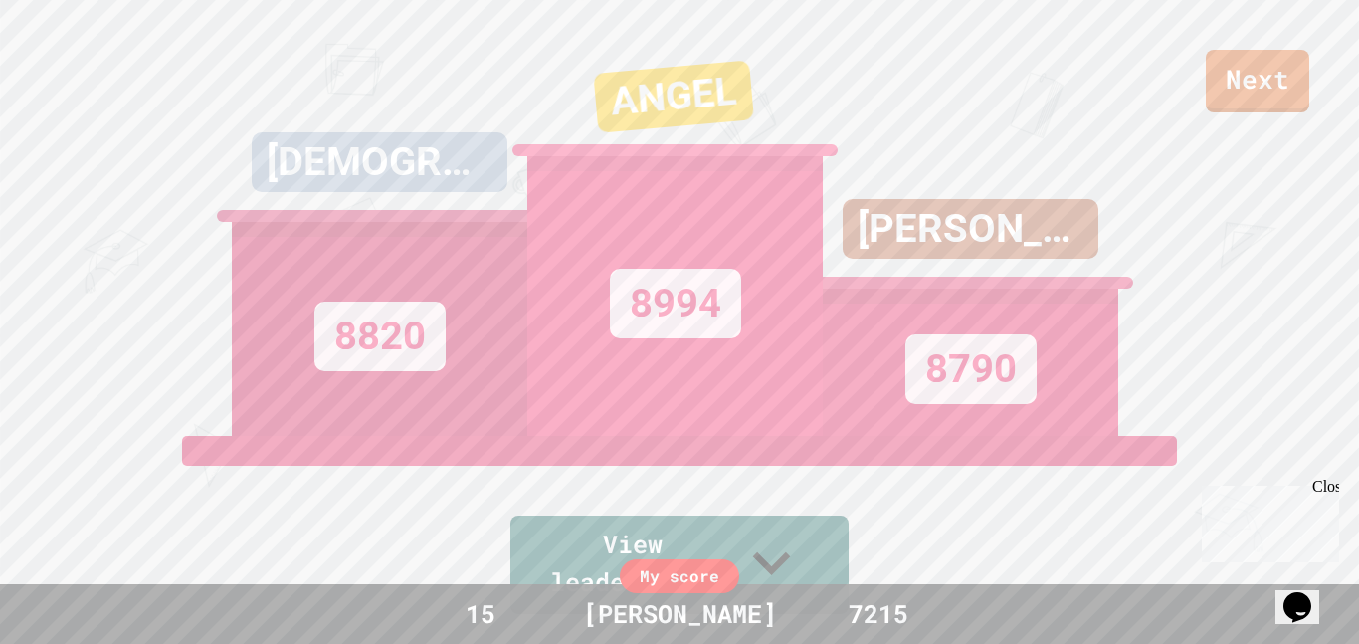
click at [1153, 267] on div "Next KHRISTIAN 8820 ANGEL 8994 AARON 8790 View leaderboard" at bounding box center [679, 322] width 1359 height 644
